Goal: Task Accomplishment & Management: Use online tool/utility

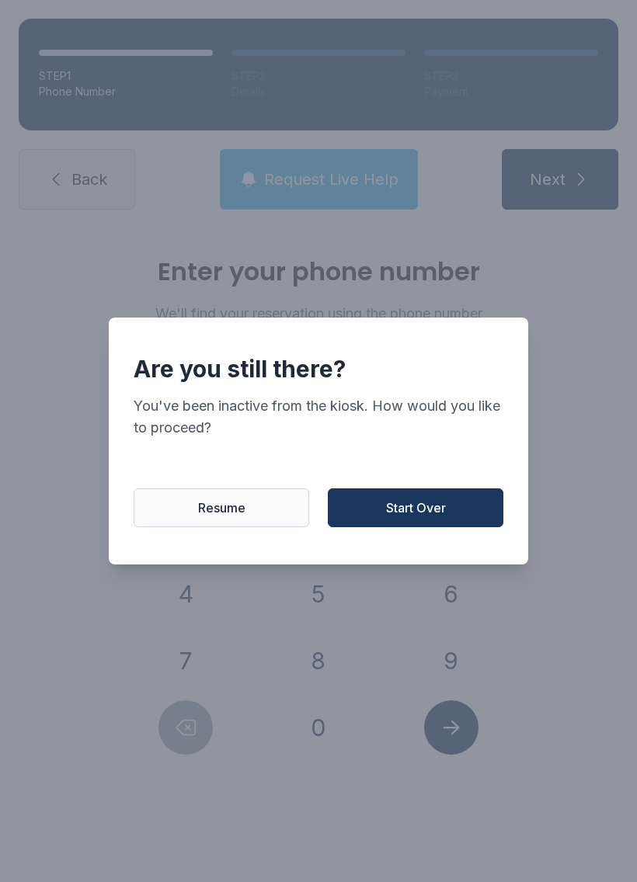
click at [429, 477] on div "Are you still there? You've been inactive from the kiosk. How would you like to…" at bounding box center [318, 441] width 419 height 247
click at [407, 507] on span "Start Over" at bounding box center [416, 508] width 60 height 19
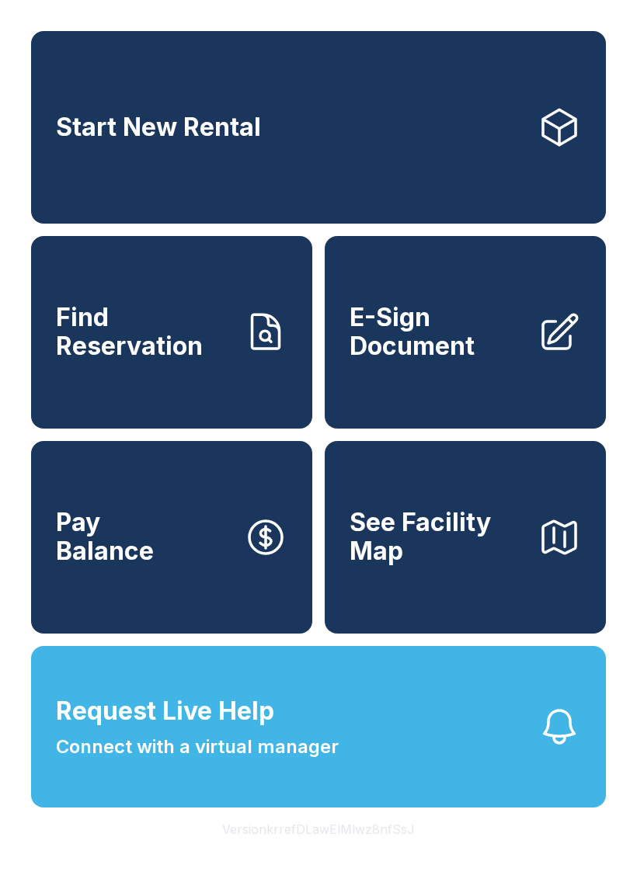
click at [131, 350] on span "Find Reservation" at bounding box center [143, 332] width 175 height 57
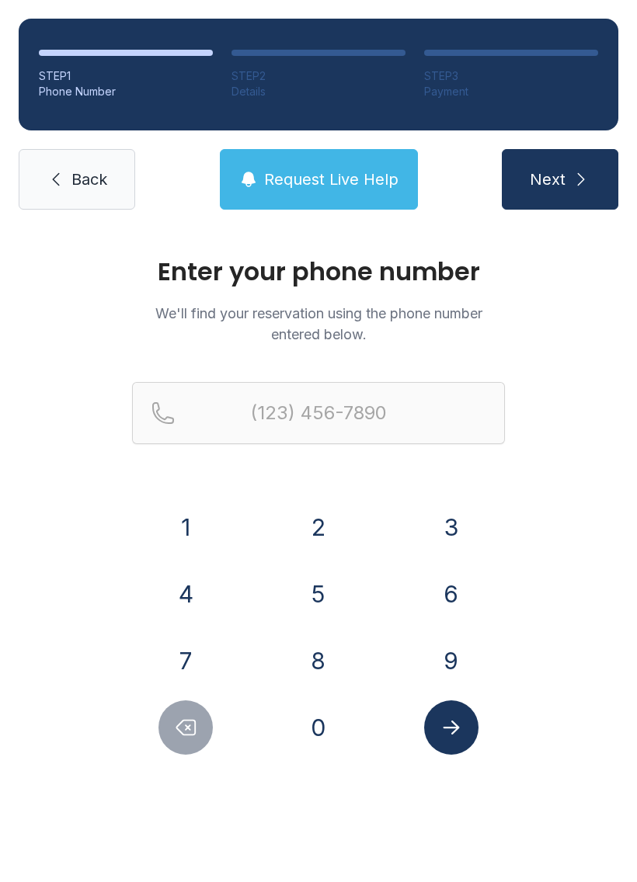
click at [457, 523] on button "3" at bounding box center [451, 527] width 54 height 54
click at [325, 729] on button "0" at bounding box center [318, 727] width 54 height 54
click at [320, 588] on button "5" at bounding box center [318, 594] width 54 height 54
click at [318, 576] on button "5" at bounding box center [318, 594] width 54 height 54
click at [321, 716] on button "0" at bounding box center [318, 727] width 54 height 54
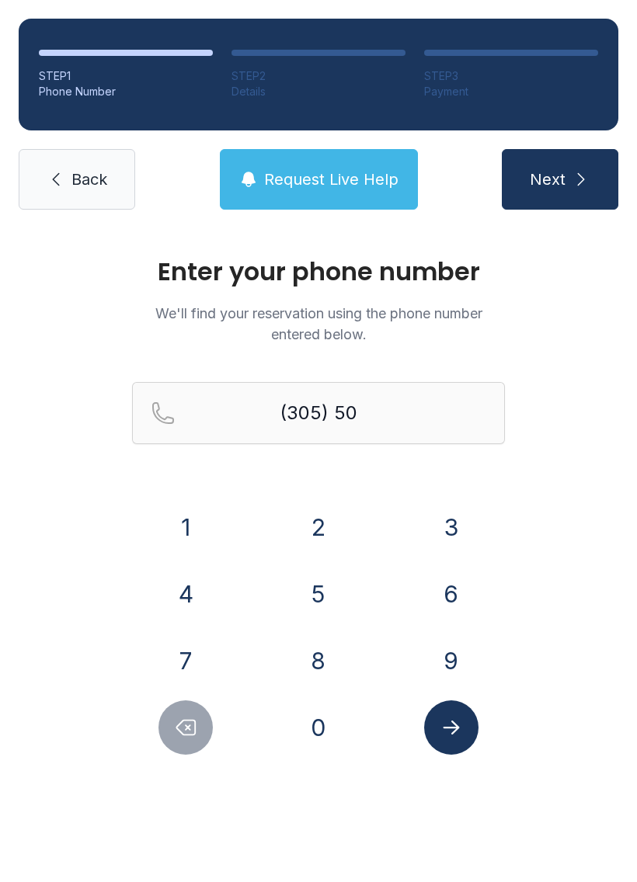
click at [320, 523] on button "2" at bounding box center [318, 527] width 54 height 54
click at [321, 728] on button "0" at bounding box center [318, 727] width 54 height 54
click at [320, 728] on button "0" at bounding box center [318, 727] width 54 height 54
click at [312, 735] on button "0" at bounding box center [318, 727] width 54 height 54
click at [307, 653] on button "8" at bounding box center [318, 661] width 54 height 54
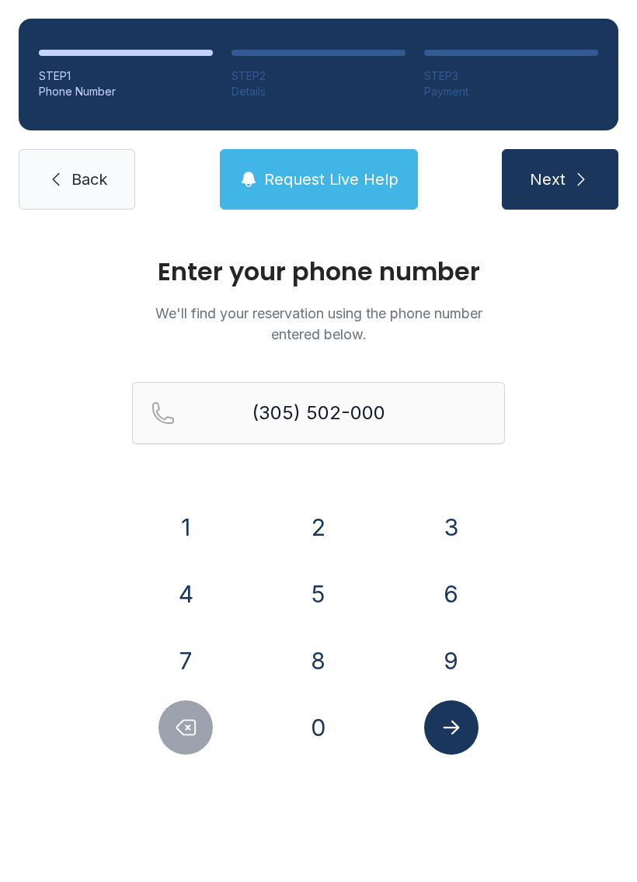
type input "[PHONE_NUMBER]"
click at [466, 705] on button "Submit lookup form" at bounding box center [451, 727] width 54 height 54
